Goal: Contribute content: Contribute content

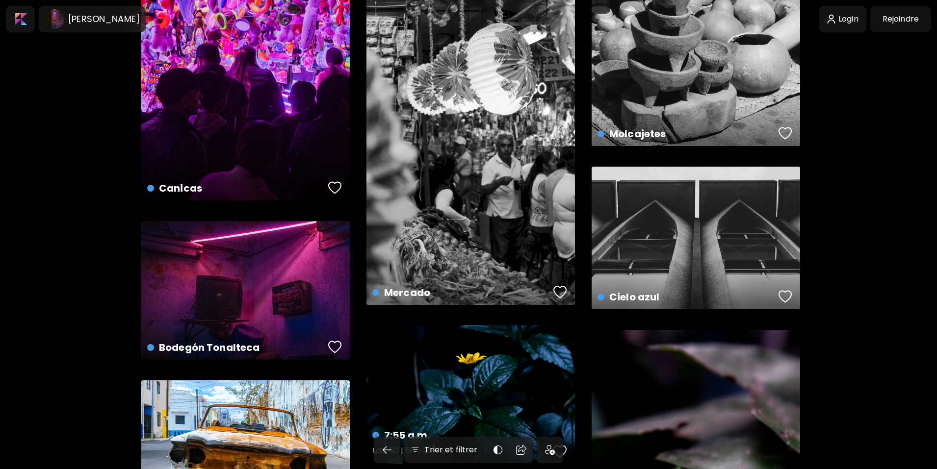
scroll to position [259, 0]
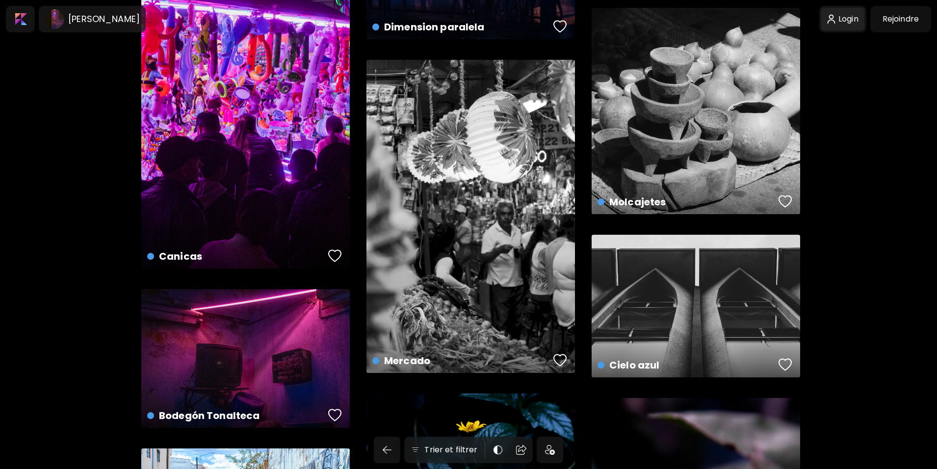
click at [851, 20] on div at bounding box center [842, 19] width 43 height 23
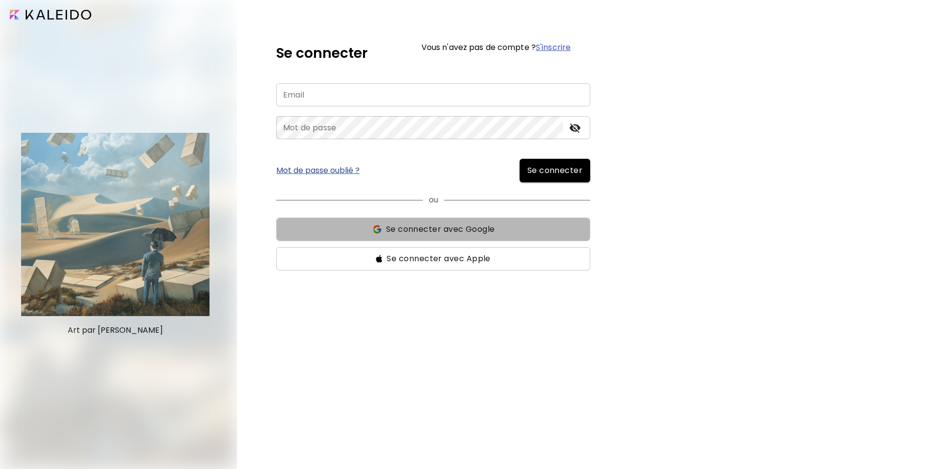
click at [461, 225] on span "Se connecter avec Google" at bounding box center [440, 230] width 109 height 12
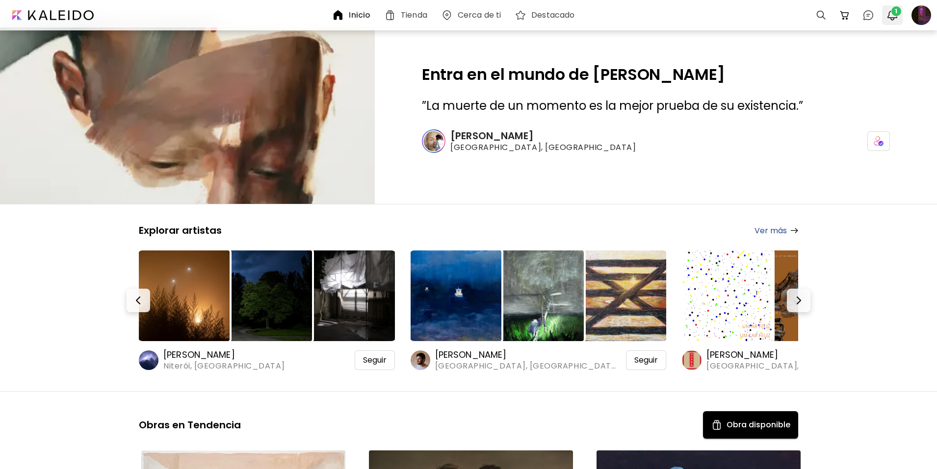
click at [888, 11] on img "button" at bounding box center [892, 15] width 12 height 12
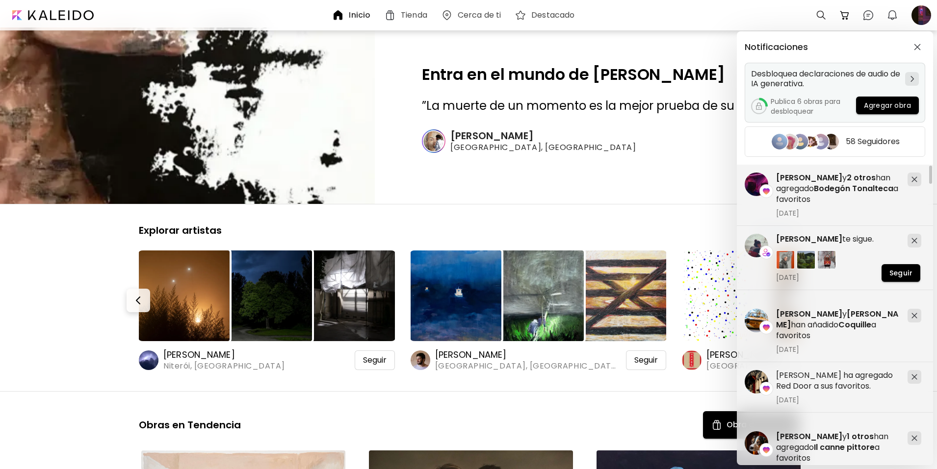
click at [887, 106] on span "Agregar obra" at bounding box center [887, 106] width 47 height 10
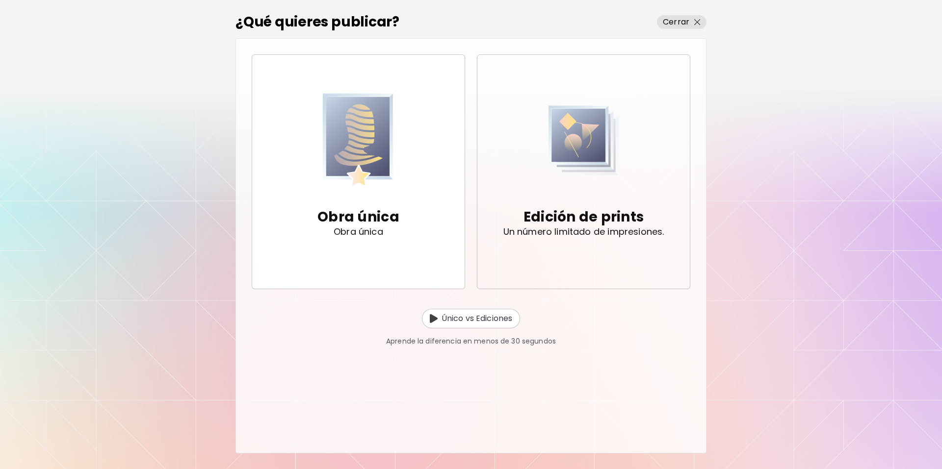
click at [541, 219] on p "Edición de prints" at bounding box center [583, 217] width 120 height 20
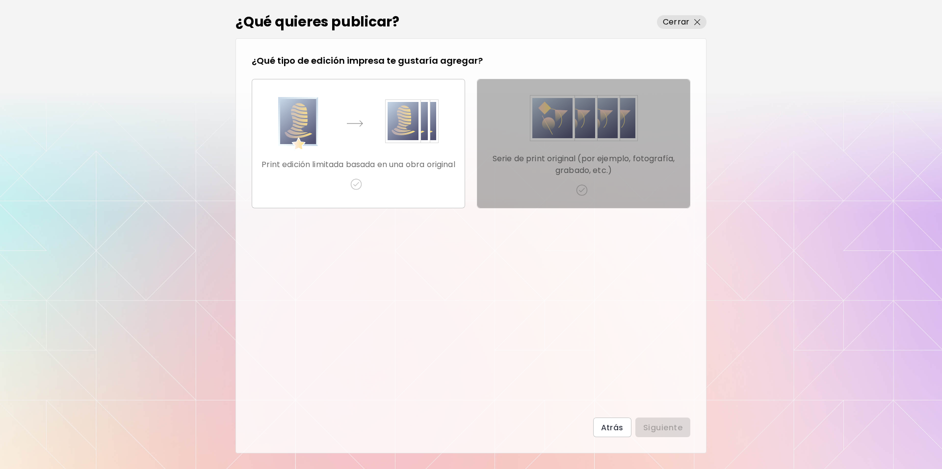
click at [558, 144] on img "button" at bounding box center [584, 118] width 108 height 54
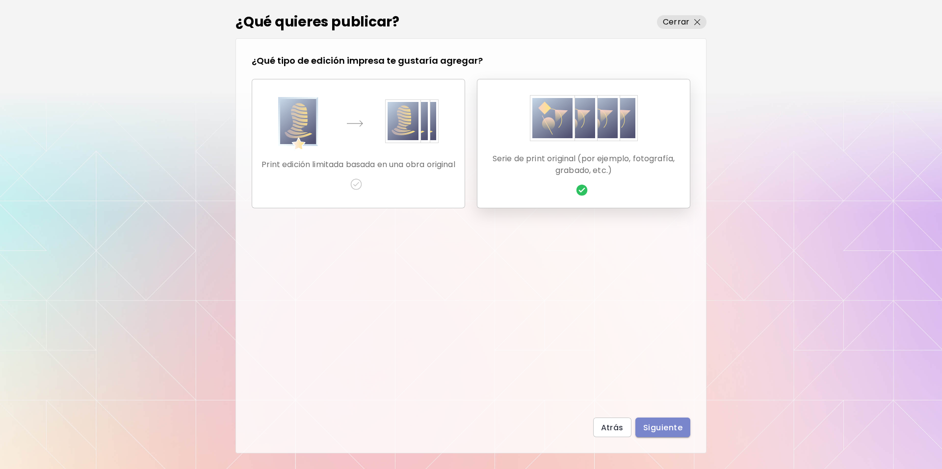
click at [669, 424] on span "Siguiente" at bounding box center [662, 428] width 39 height 10
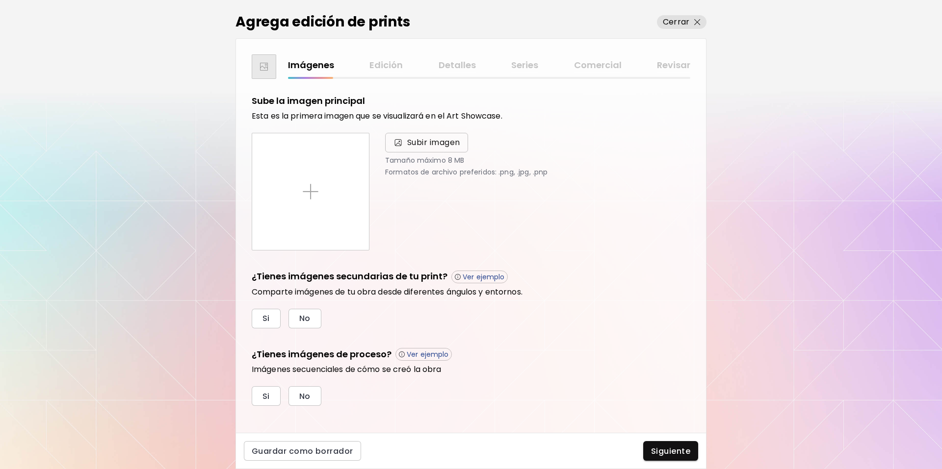
click at [428, 144] on span "Subir imagen" at bounding box center [433, 143] width 53 height 12
click at [0, 0] on input "Subir imagen" at bounding box center [0, 0] width 0 height 0
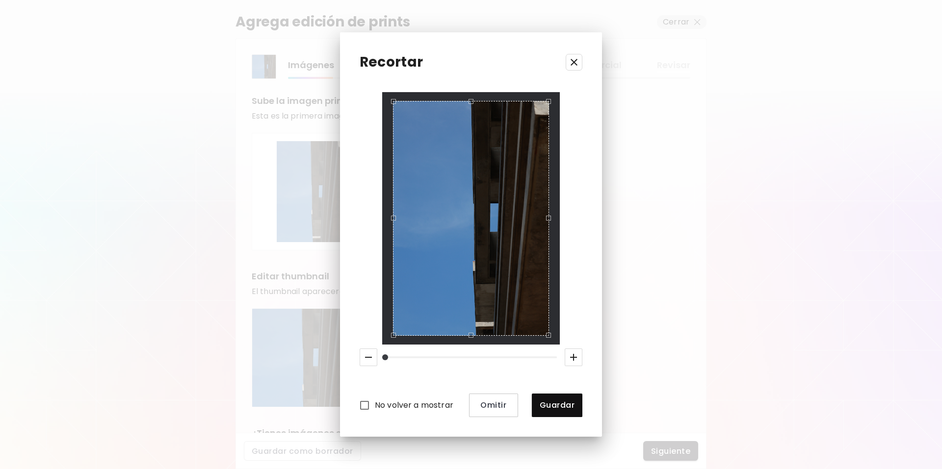
click at [377, 96] on div "No volver a mostrar Omitir Guardar" at bounding box center [471, 254] width 223 height 325
click at [484, 245] on div "Use the arrow keys to move the crop selection area" at bounding box center [471, 218] width 156 height 234
click at [482, 405] on span "Omitir" at bounding box center [493, 405] width 33 height 10
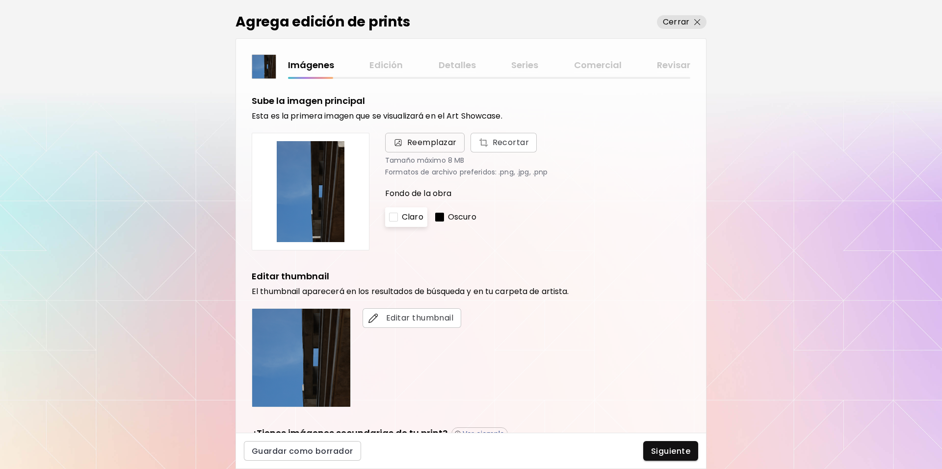
scroll to position [165, 0]
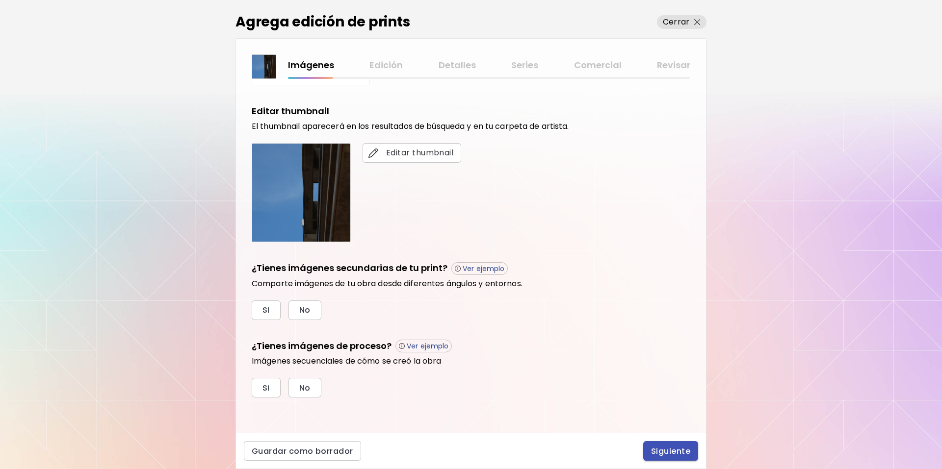
click at [674, 454] on span "Siguiente" at bounding box center [670, 451] width 39 height 10
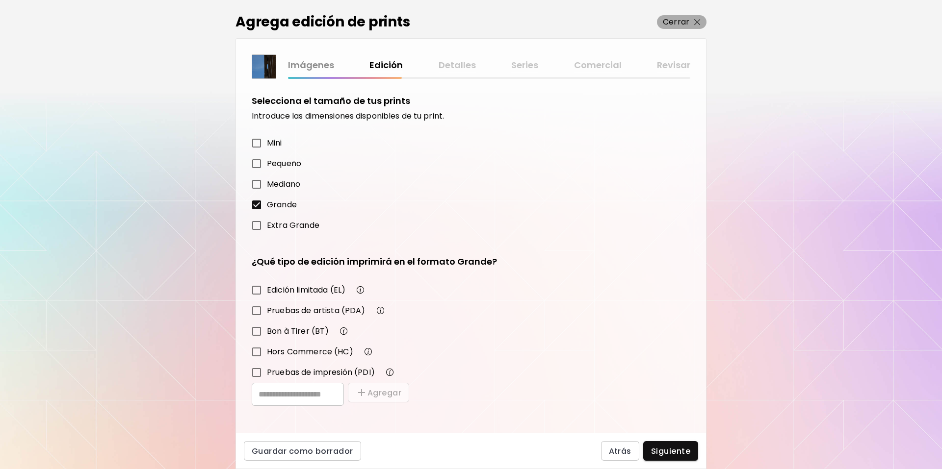
click at [698, 21] on img "button" at bounding box center [697, 22] width 6 height 6
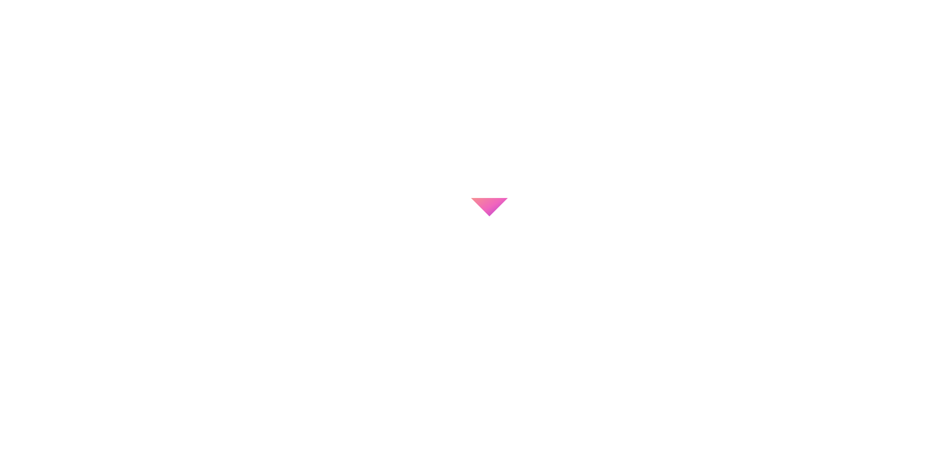
click at [171, 53] on div at bounding box center [471, 234] width 942 height 469
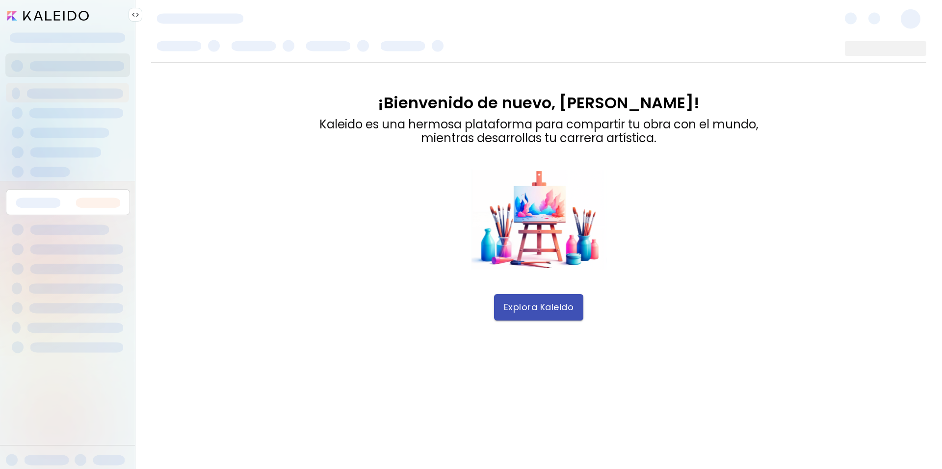
click at [532, 306] on span "Explora Kaleido" at bounding box center [539, 307] width 70 height 11
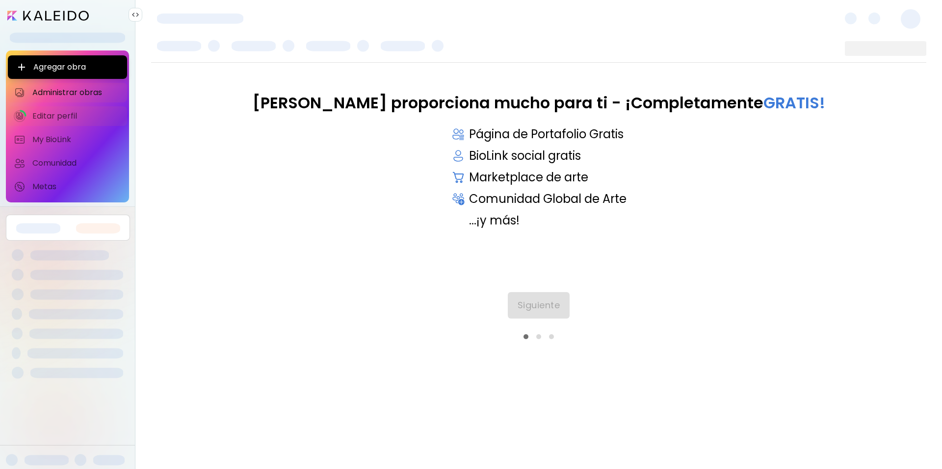
click at [64, 117] on span "Editar perfil" at bounding box center [76, 116] width 89 height 10
click at [526, 301] on span "Siguiente" at bounding box center [539, 305] width 43 height 11
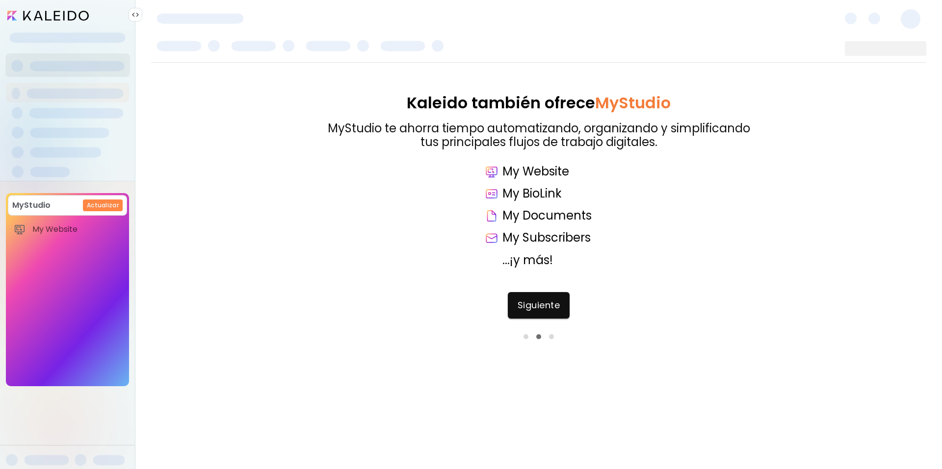
click at [108, 208] on h6 "Actualizar" at bounding box center [103, 205] width 32 height 9
click at [546, 309] on span "Siguiente" at bounding box center [539, 305] width 43 height 11
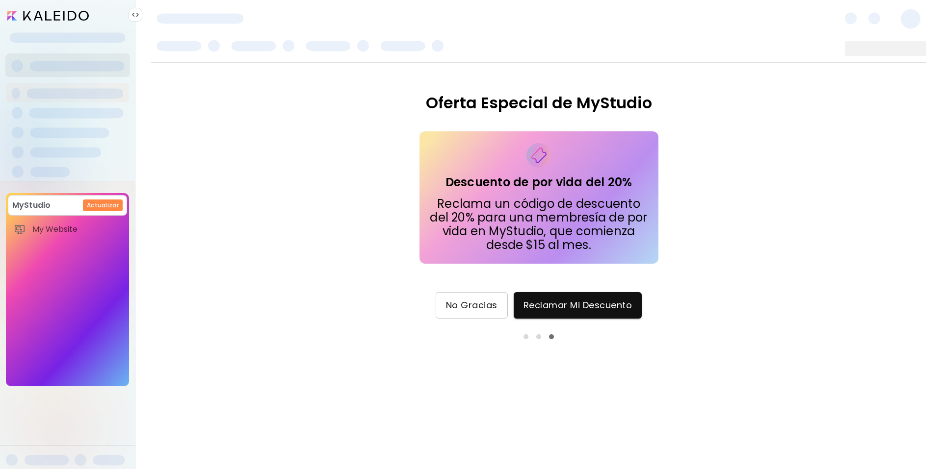
click at [471, 306] on span "No Gracias" at bounding box center [472, 305] width 52 height 11
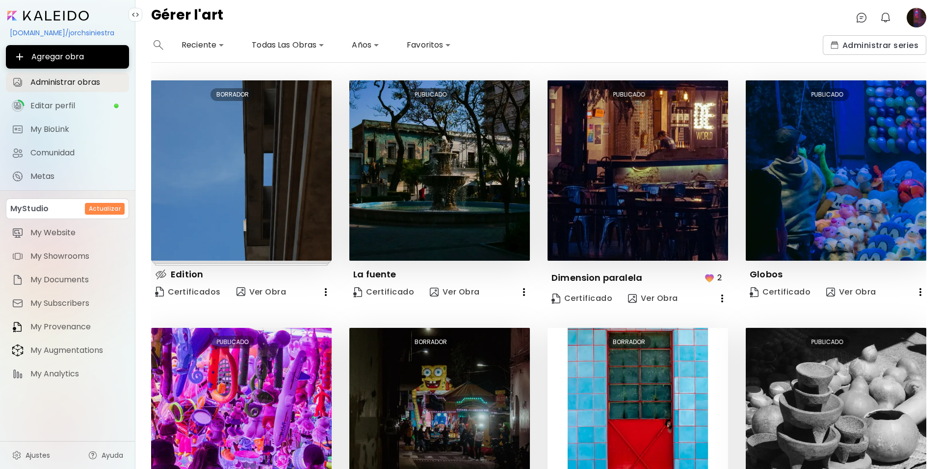
click at [321, 293] on icon "button" at bounding box center [326, 292] width 12 height 12
click at [310, 310] on li "Eliminar" at bounding box center [312, 311] width 66 height 18
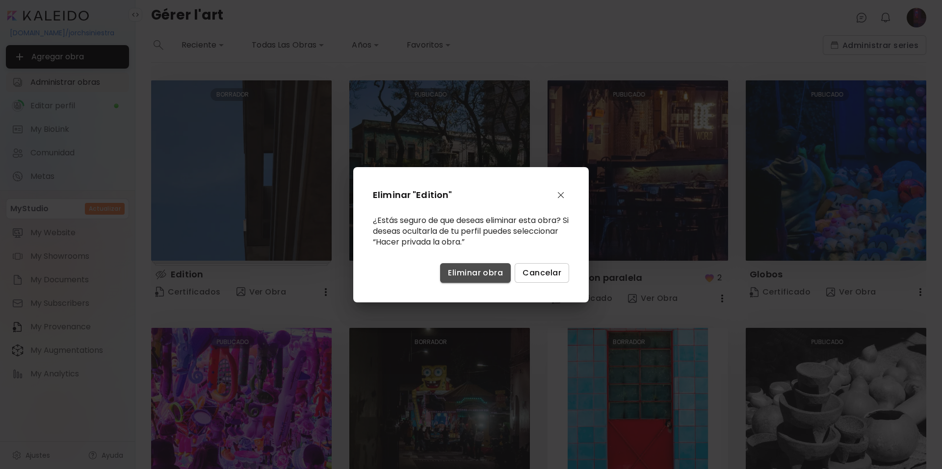
click at [481, 279] on button "Eliminar obra" at bounding box center [475, 273] width 71 height 20
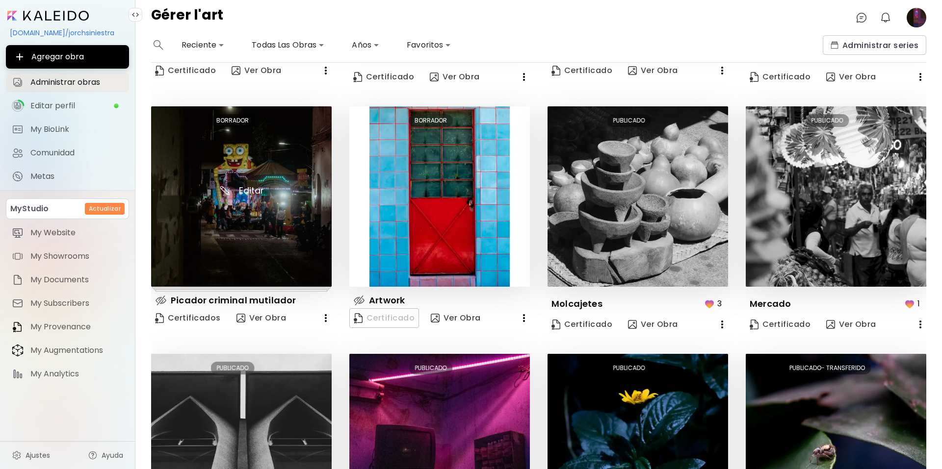
scroll to position [171, 0]
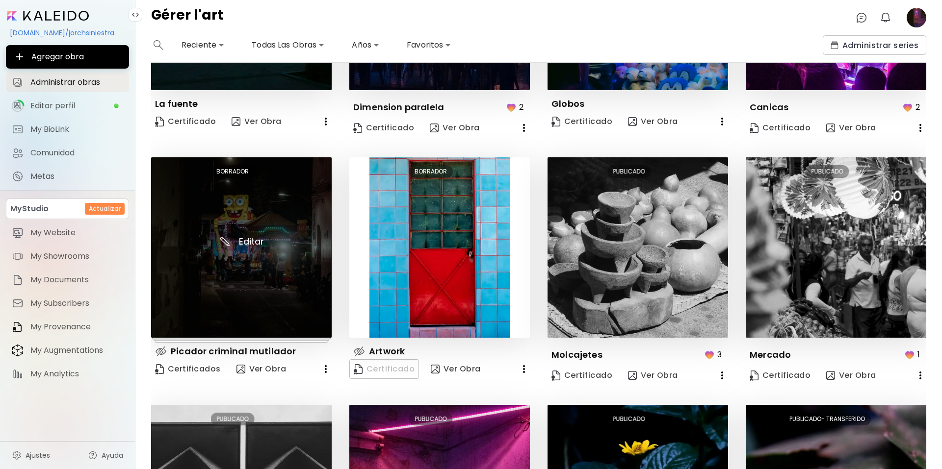
click at [249, 234] on img at bounding box center [241, 247] width 181 height 181
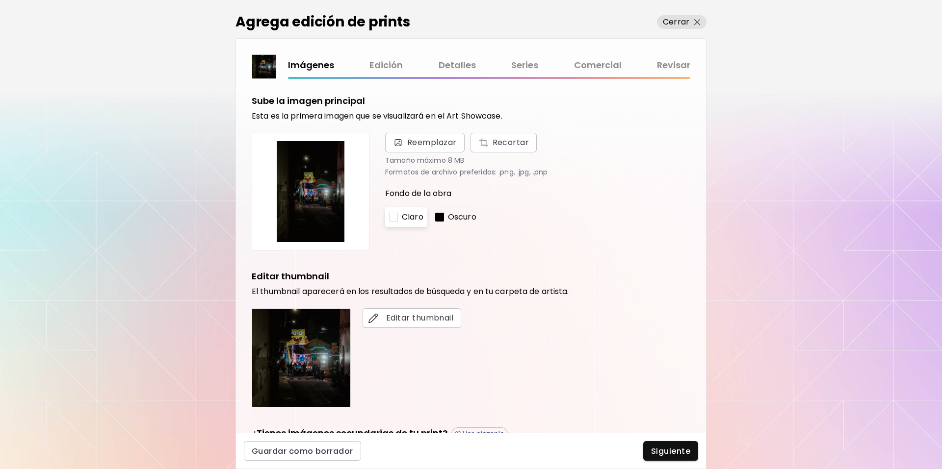
scroll to position [165, 0]
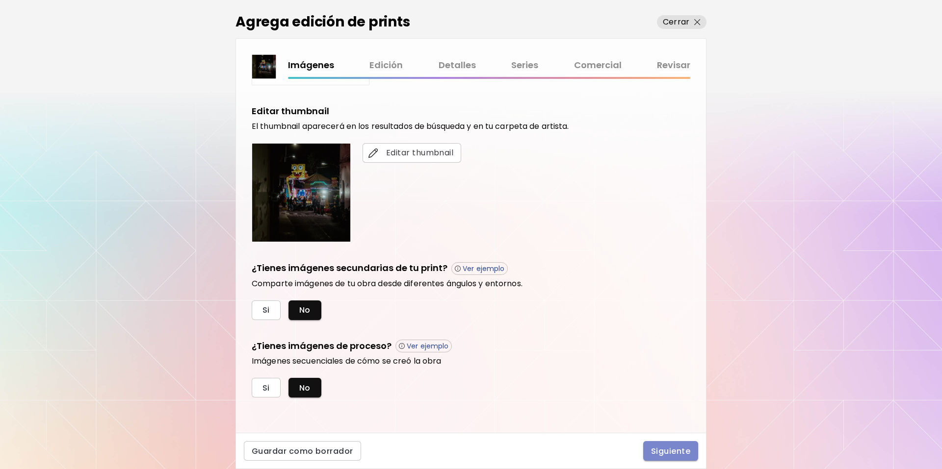
click at [665, 451] on span "Siguiente" at bounding box center [670, 451] width 39 height 10
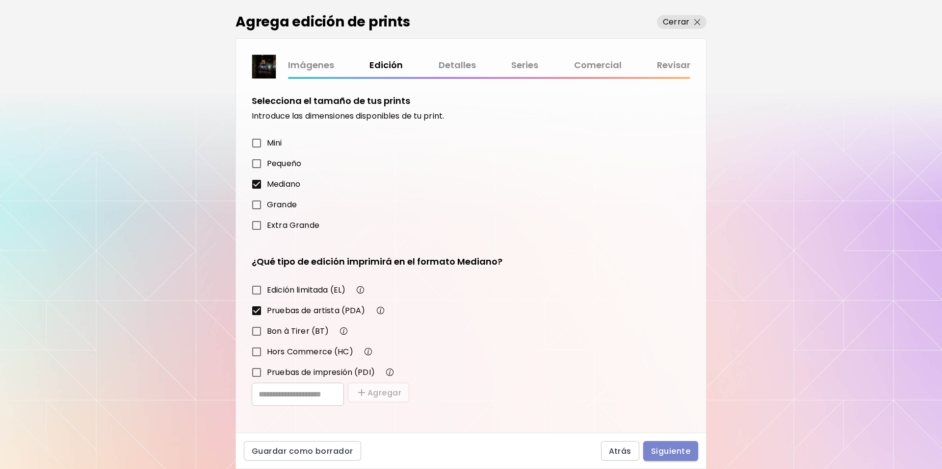
click at [674, 449] on span "Siguiente" at bounding box center [670, 451] width 39 height 10
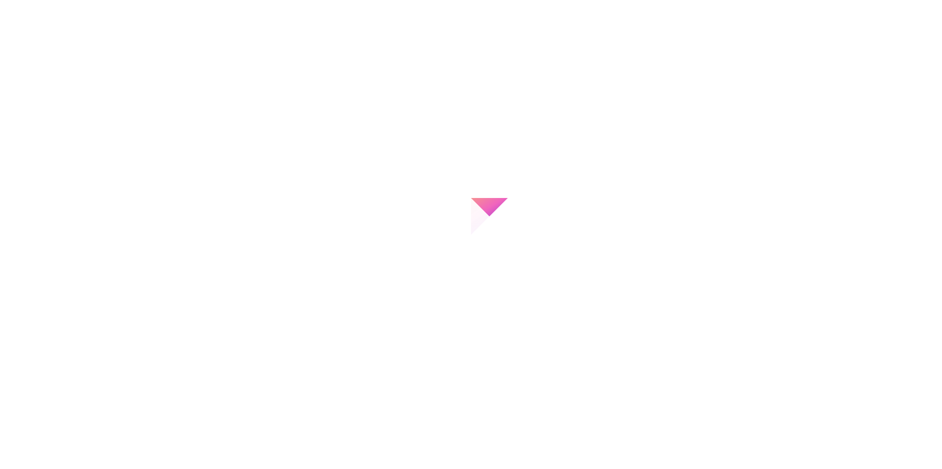
type input "**********"
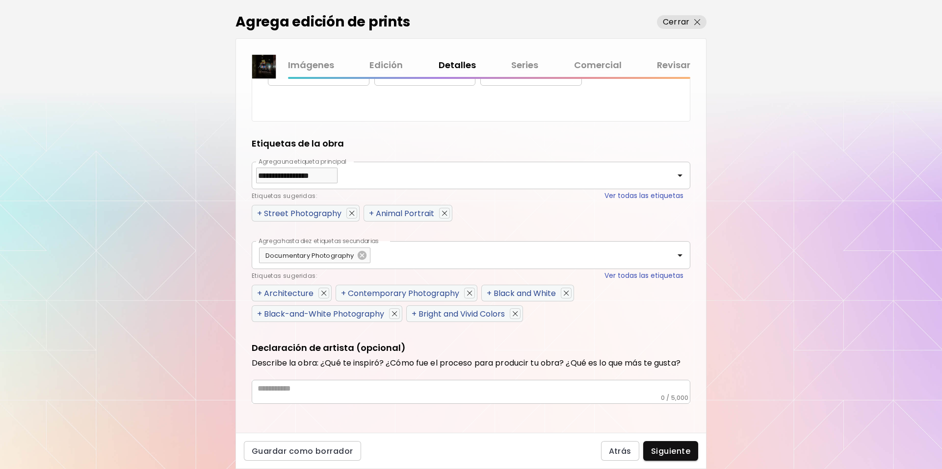
scroll to position [410, 0]
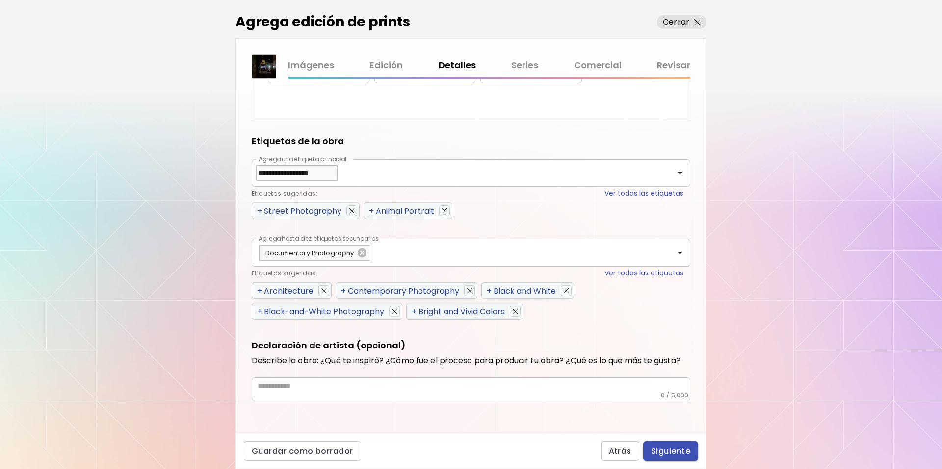
click at [669, 444] on button "Siguiente" at bounding box center [670, 451] width 55 height 20
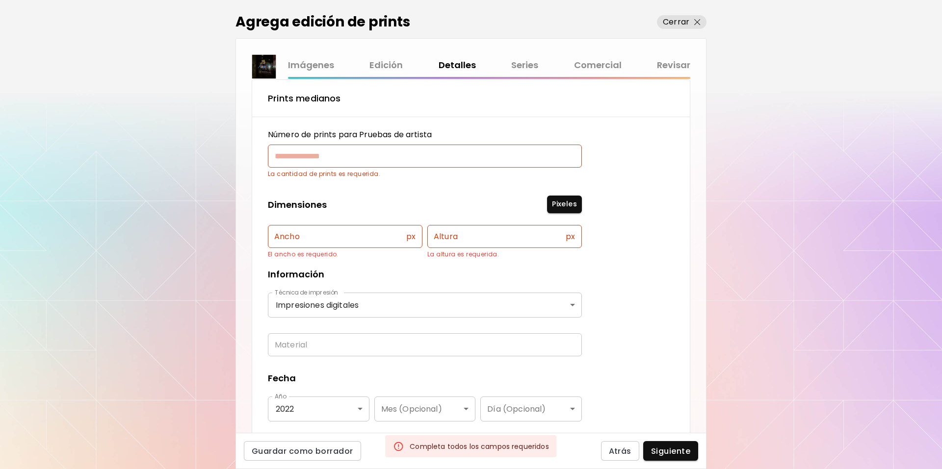
scroll to position [81, 0]
click at [378, 156] on input "text" at bounding box center [421, 157] width 307 height 23
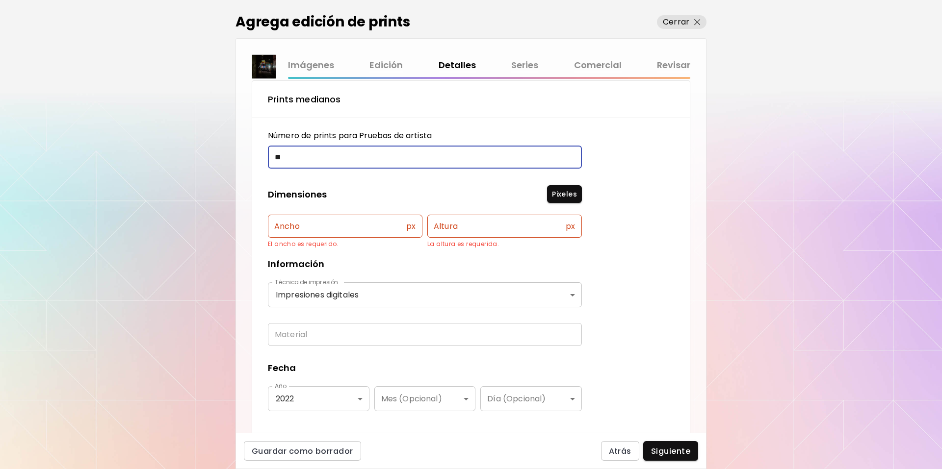
type input "**"
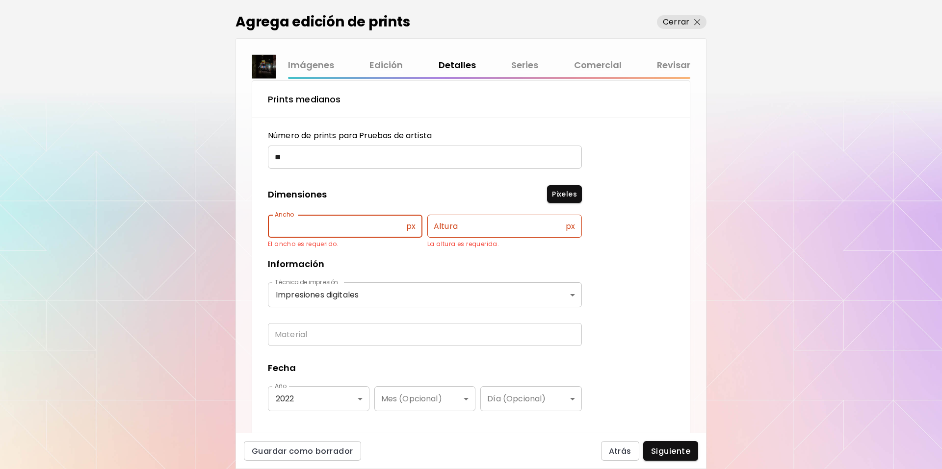
click at [352, 231] on input "text" at bounding box center [337, 226] width 138 height 23
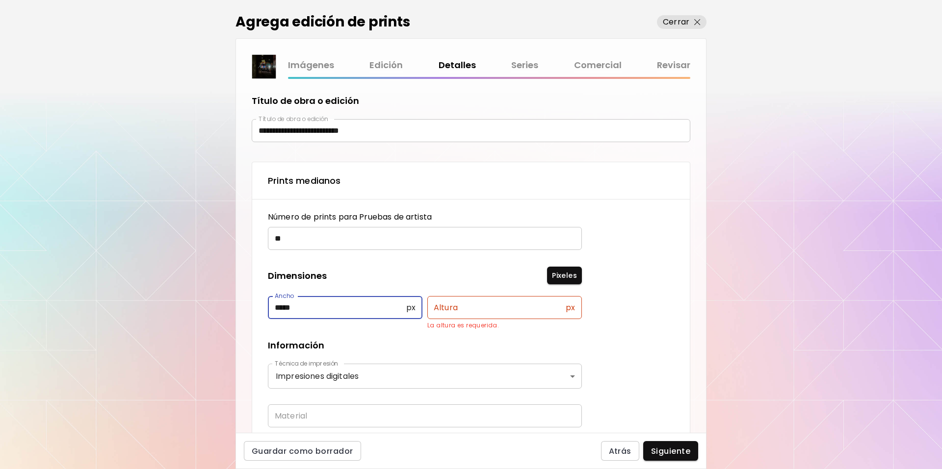
type input "*****"
click at [466, 282] on div "Pixeles" at bounding box center [456, 276] width 251 height 18
click at [465, 310] on input "text" at bounding box center [496, 307] width 138 height 23
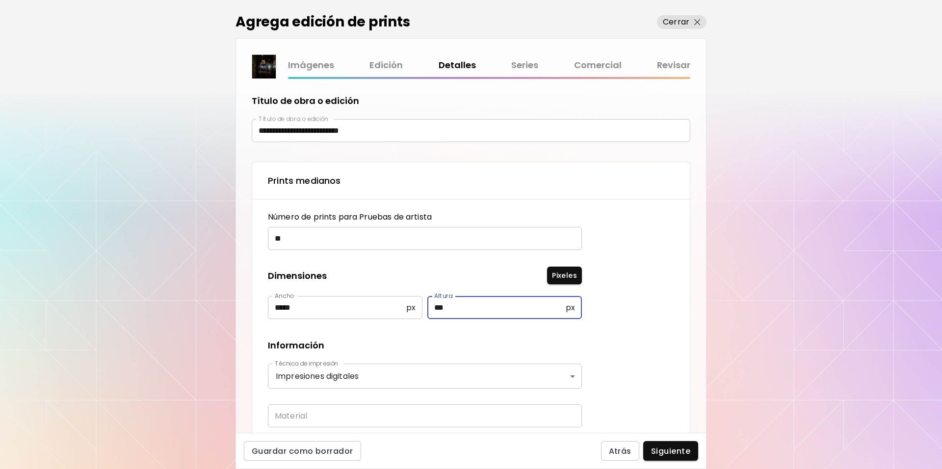
type input "***"
click at [692, 350] on div "**********" at bounding box center [471, 256] width 470 height 354
click at [659, 448] on span "Siguiente" at bounding box center [670, 451] width 39 height 10
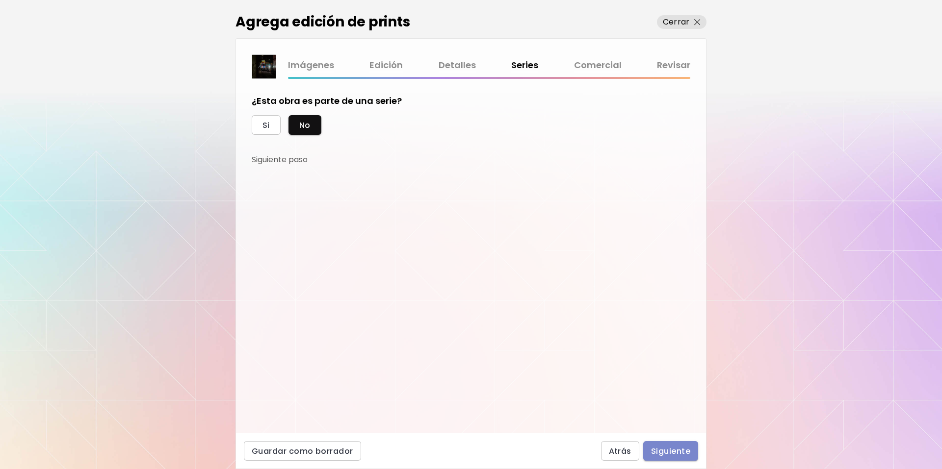
click at [687, 447] on span "Siguiente" at bounding box center [670, 451] width 39 height 10
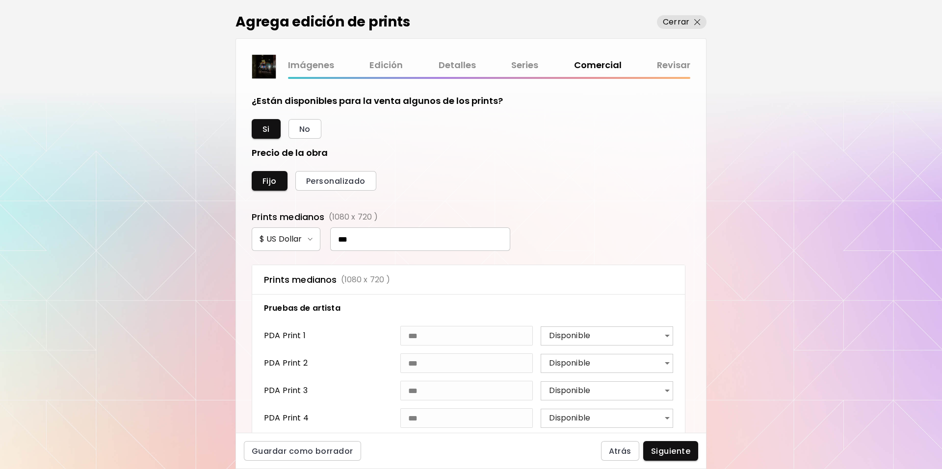
scroll to position [370, 429]
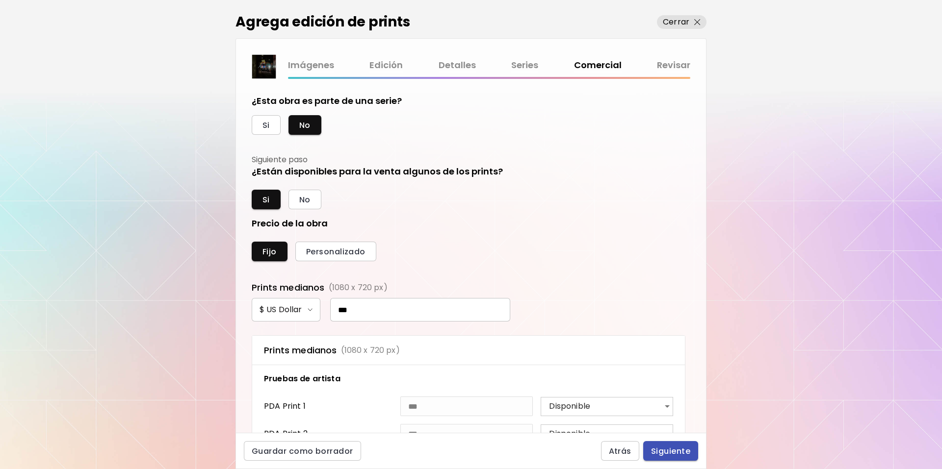
click at [667, 448] on span "Siguiente" at bounding box center [670, 451] width 39 height 10
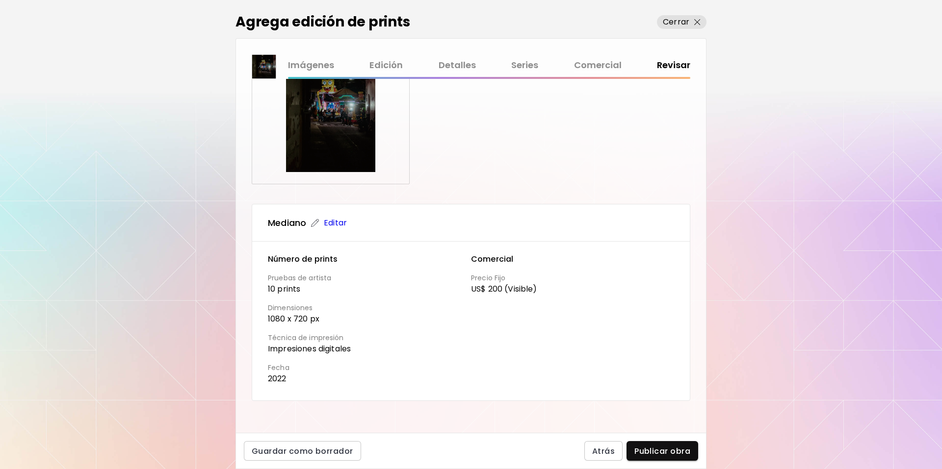
scroll to position [72, 0]
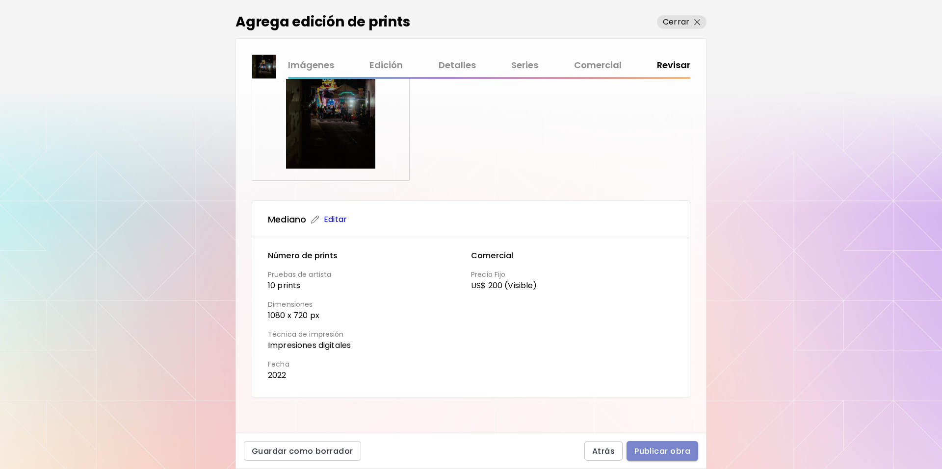
click at [677, 450] on span "Publicar obra" at bounding box center [662, 451] width 56 height 10
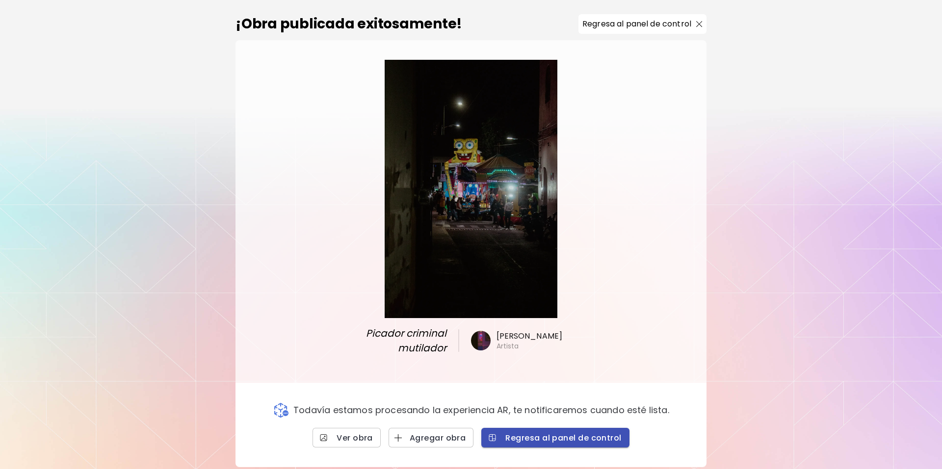
click at [525, 436] on span "Regresa al panel de control" at bounding box center [555, 438] width 132 height 10
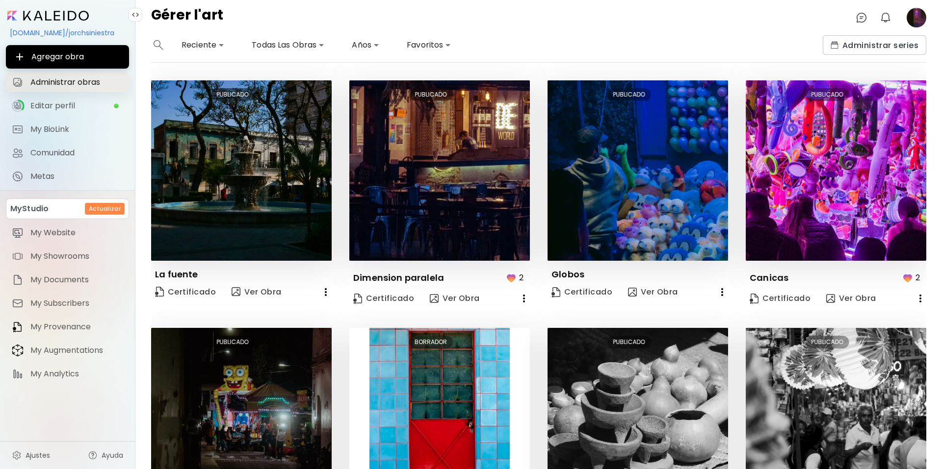
click at [69, 79] on span "Administrar obras" at bounding box center [76, 83] width 93 height 10
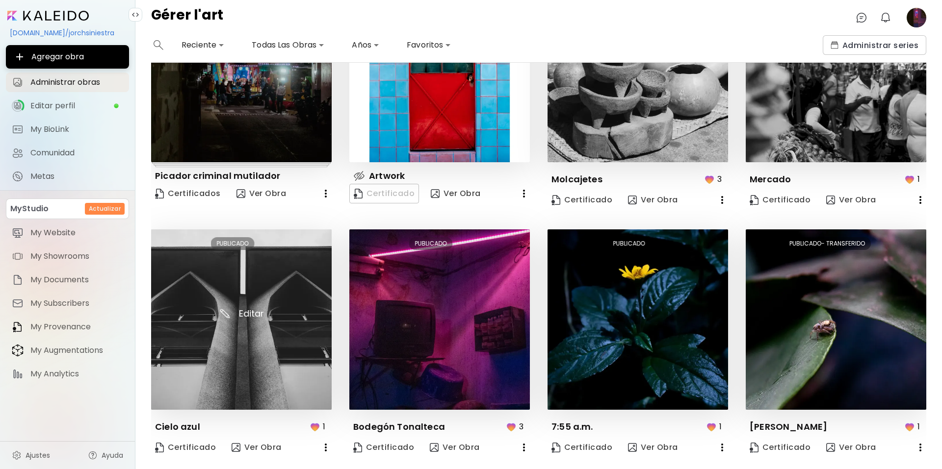
scroll to position [380, 0]
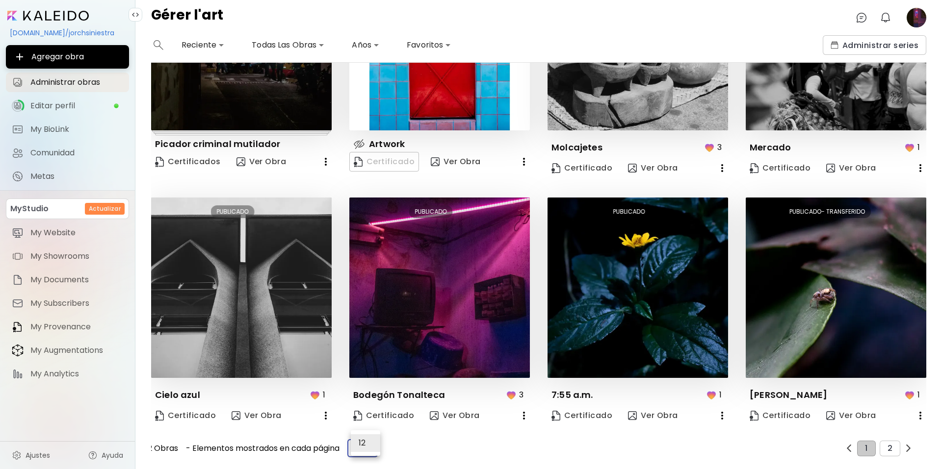
click at [376, 445] on body "**********" at bounding box center [471, 234] width 942 height 469
click at [891, 446] on div at bounding box center [471, 234] width 942 height 469
click at [889, 444] on button "2" at bounding box center [890, 449] width 21 height 16
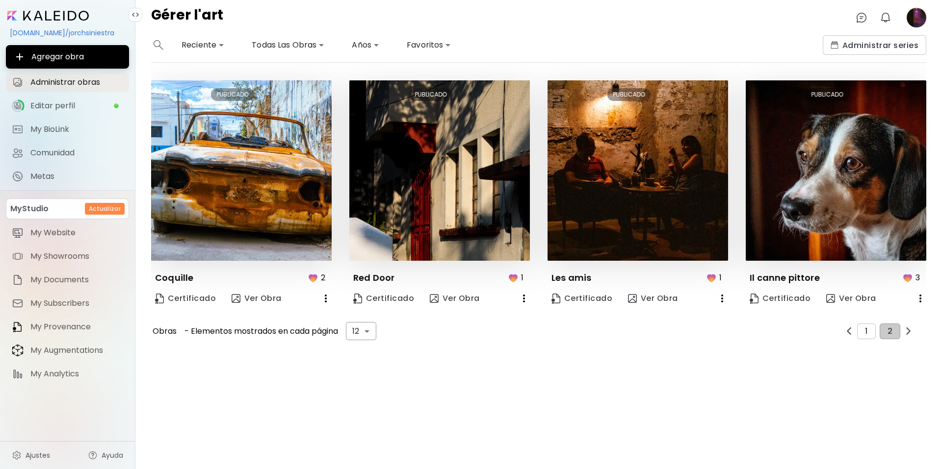
scroll to position [0, 0]
